Goal: Information Seeking & Learning: Learn about a topic

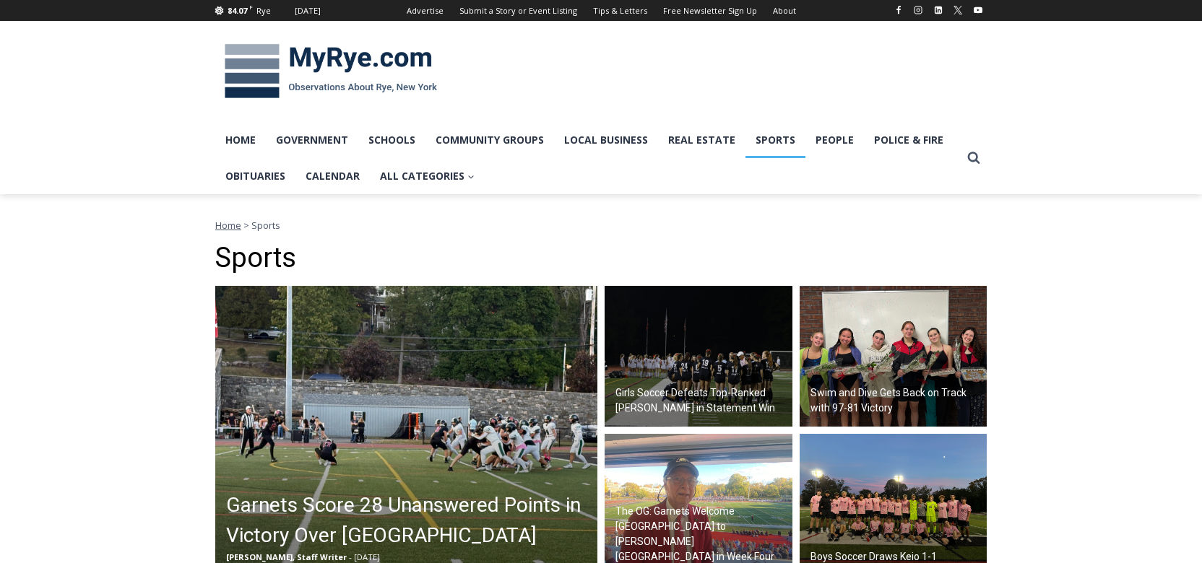
scroll to position [127, 0]
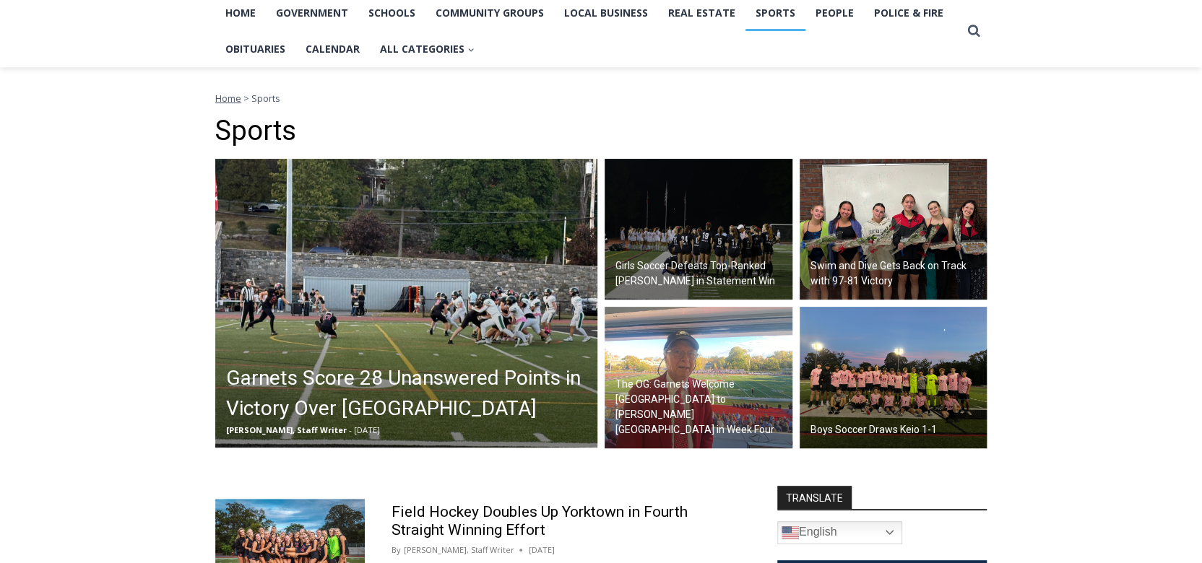
click at [689, 213] on img at bounding box center [699, 230] width 188 height 142
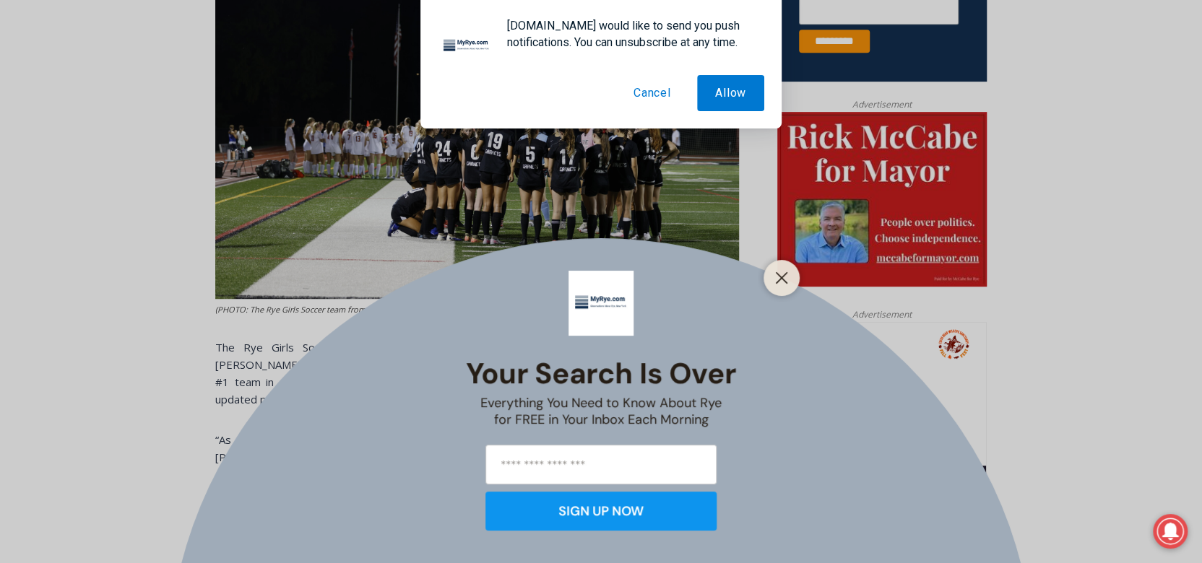
click at [649, 93] on button "Cancel" at bounding box center [652, 93] width 74 height 36
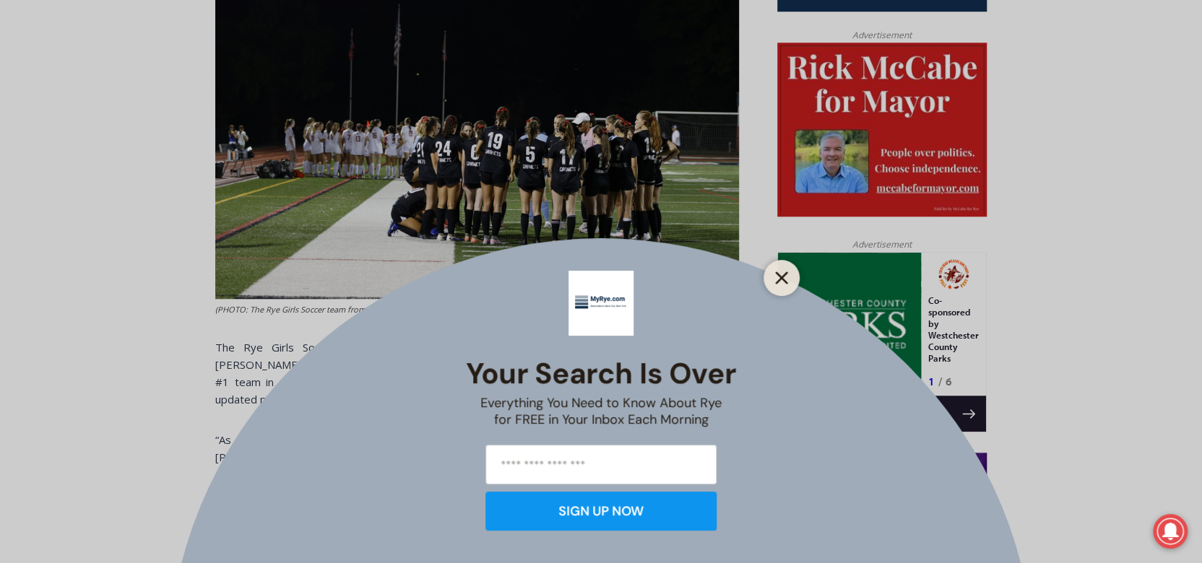
click at [790, 274] on button "Close" at bounding box center [781, 278] width 20 height 20
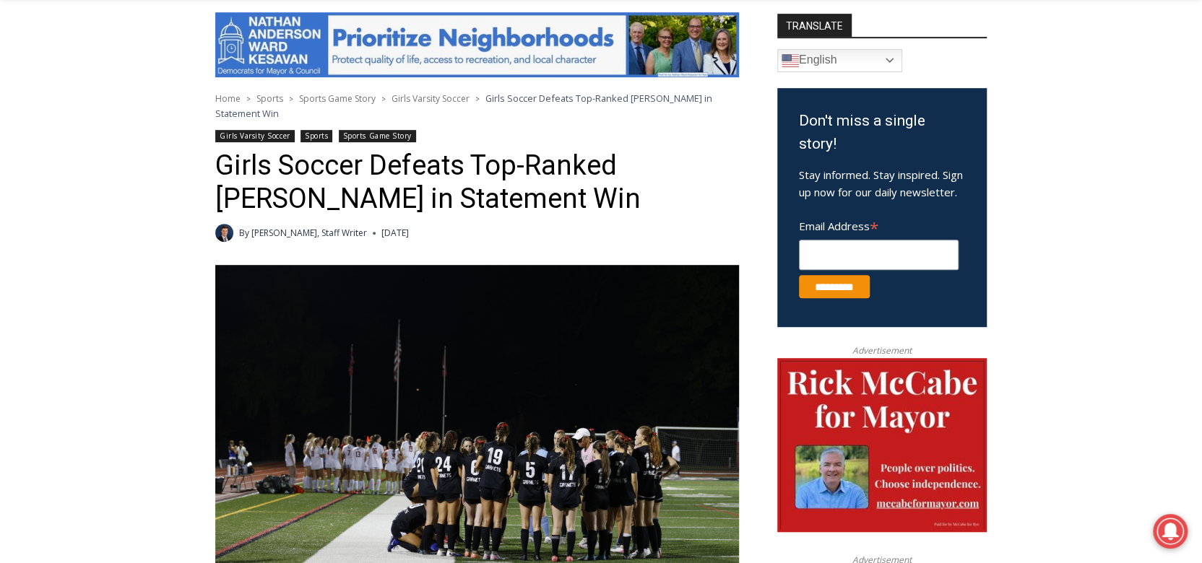
scroll to position [544, 0]
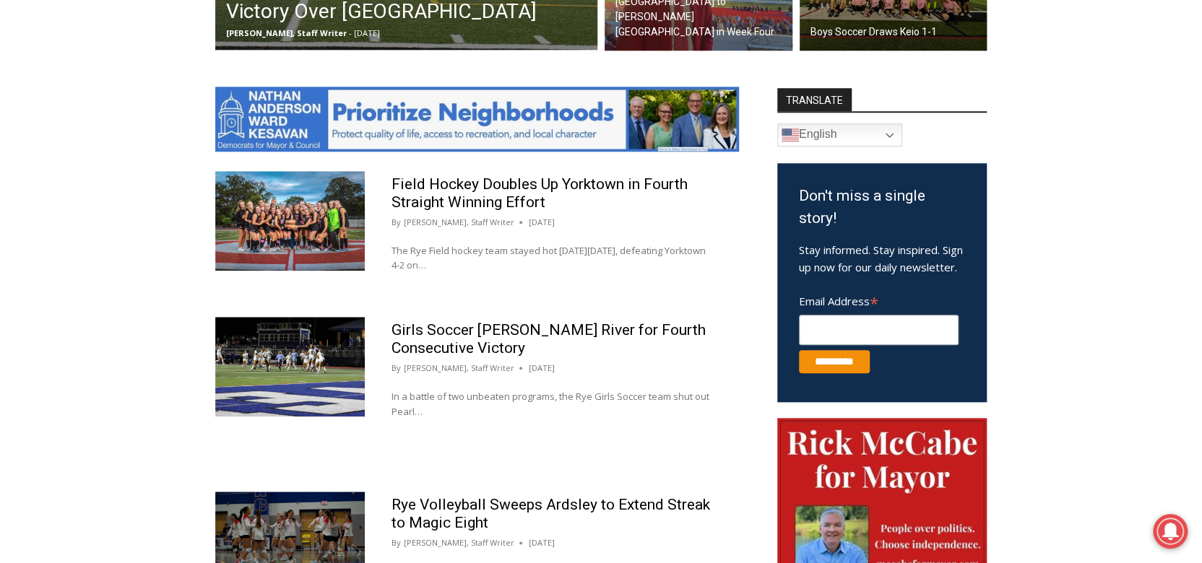
scroll to position [743, 0]
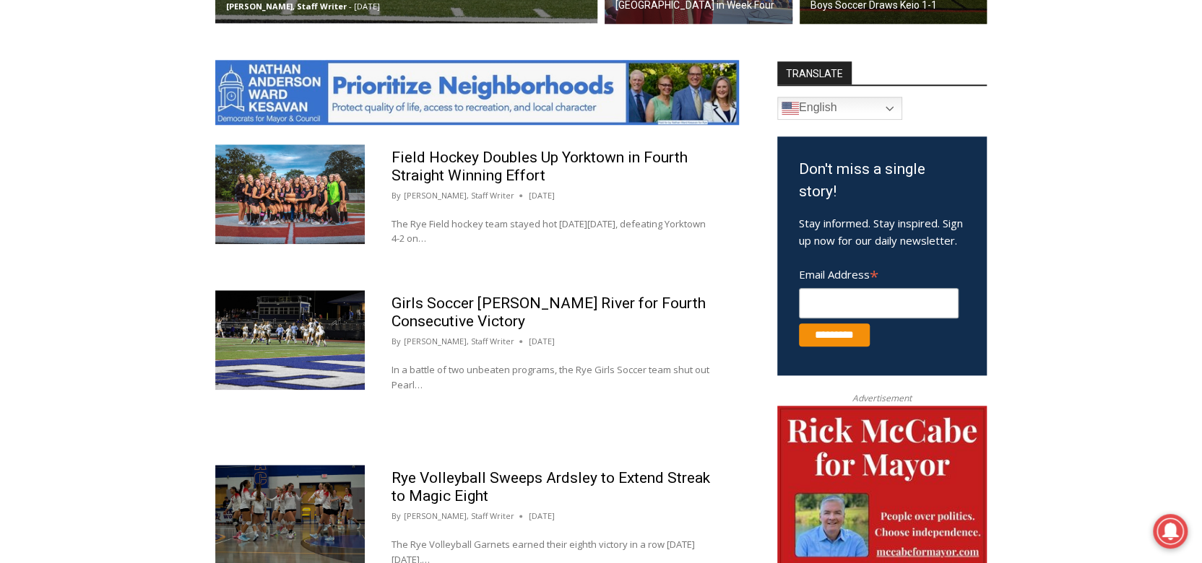
click at [303, 334] on img at bounding box center [290, 340] width 150 height 100
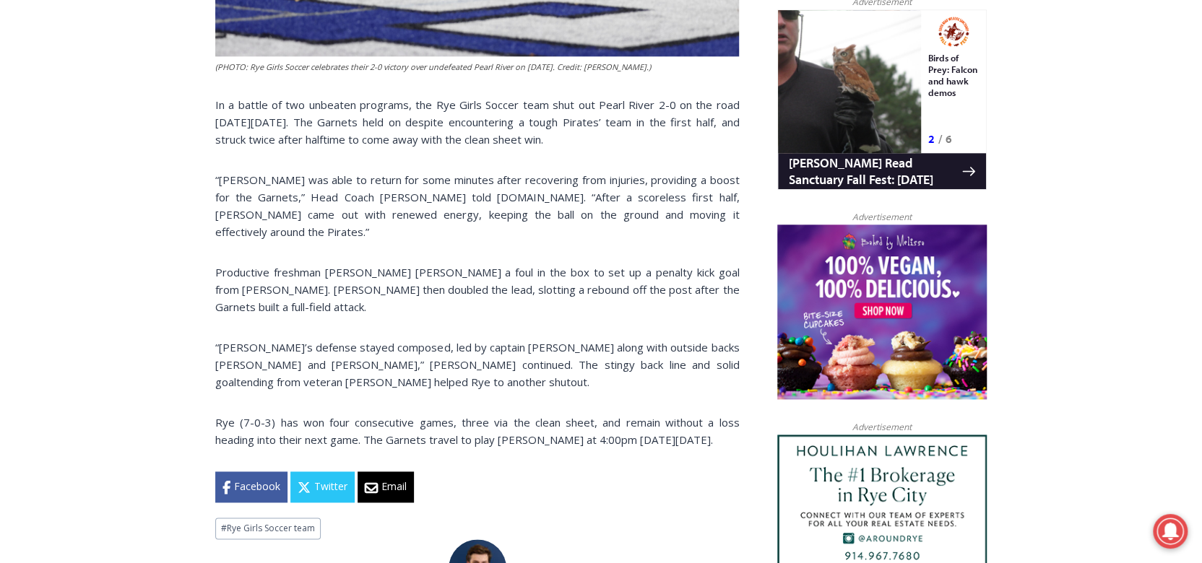
scroll to position [948, 0]
